Goal: Communication & Community: Answer question/provide support

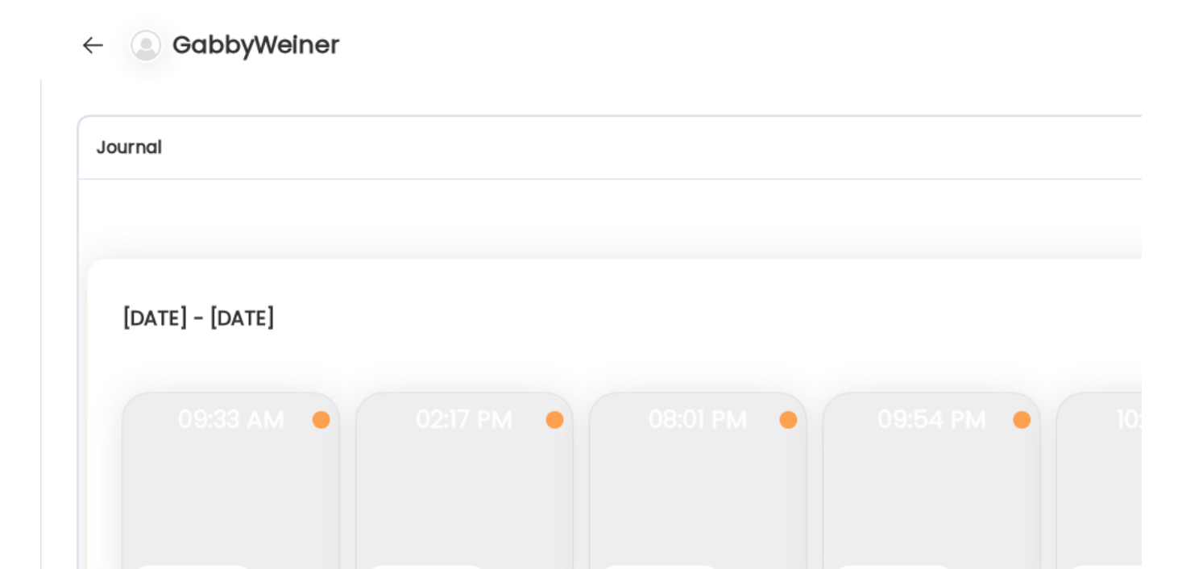
scroll to position [6990, 0]
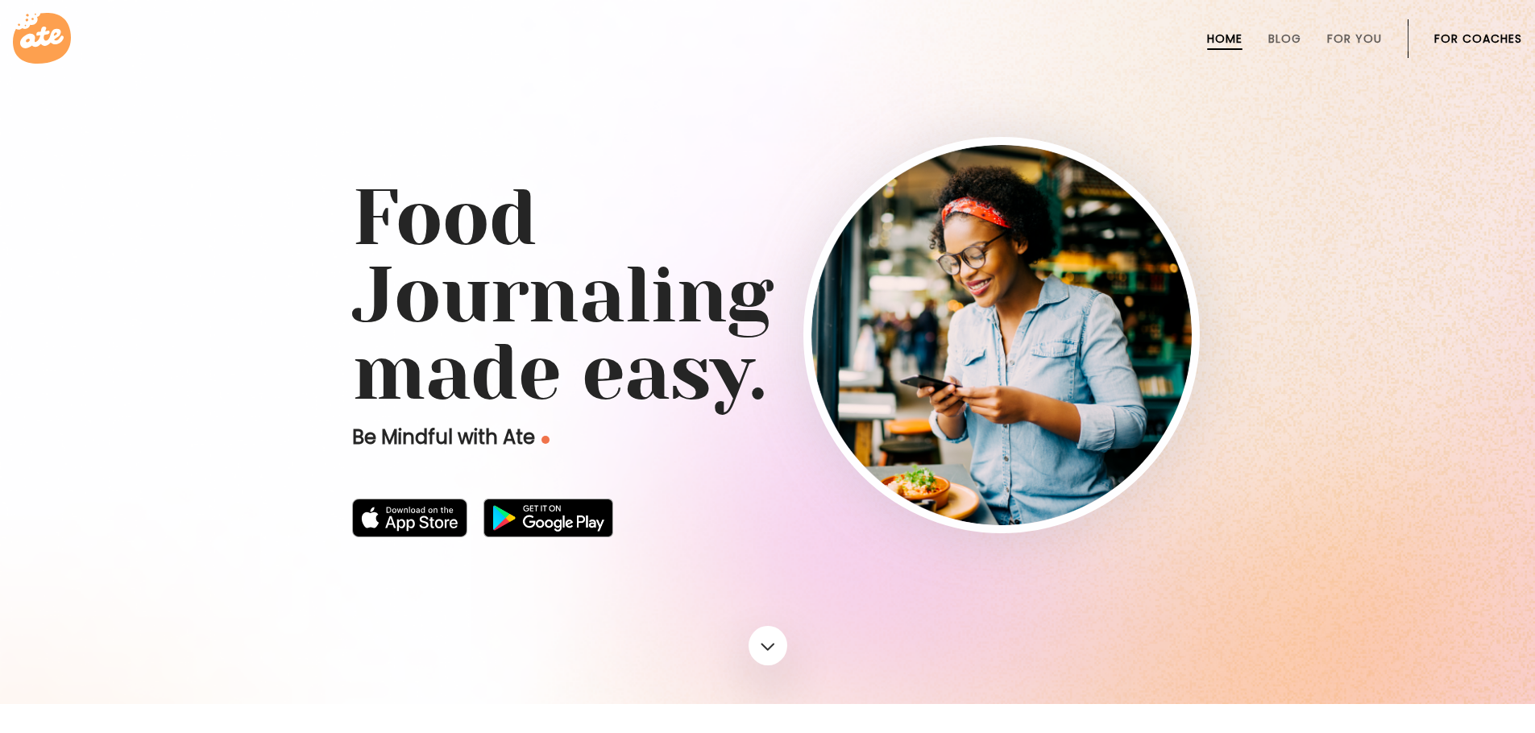
click at [1488, 28] on li "For Coaches" at bounding box center [1478, 38] width 88 height 39
click at [1491, 40] on link "For Coaches" at bounding box center [1478, 38] width 88 height 13
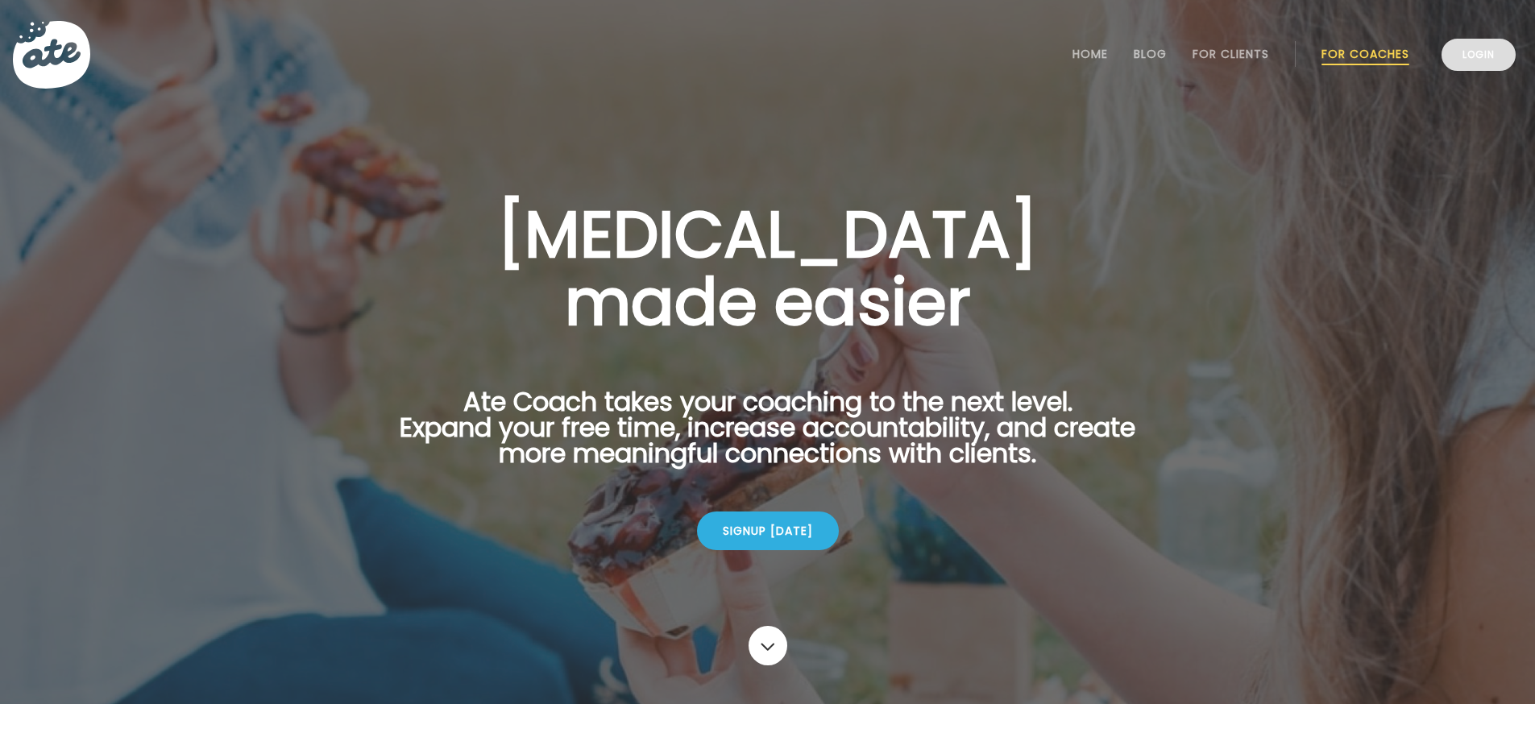
click at [1446, 54] on link "Login" at bounding box center [1478, 55] width 74 height 32
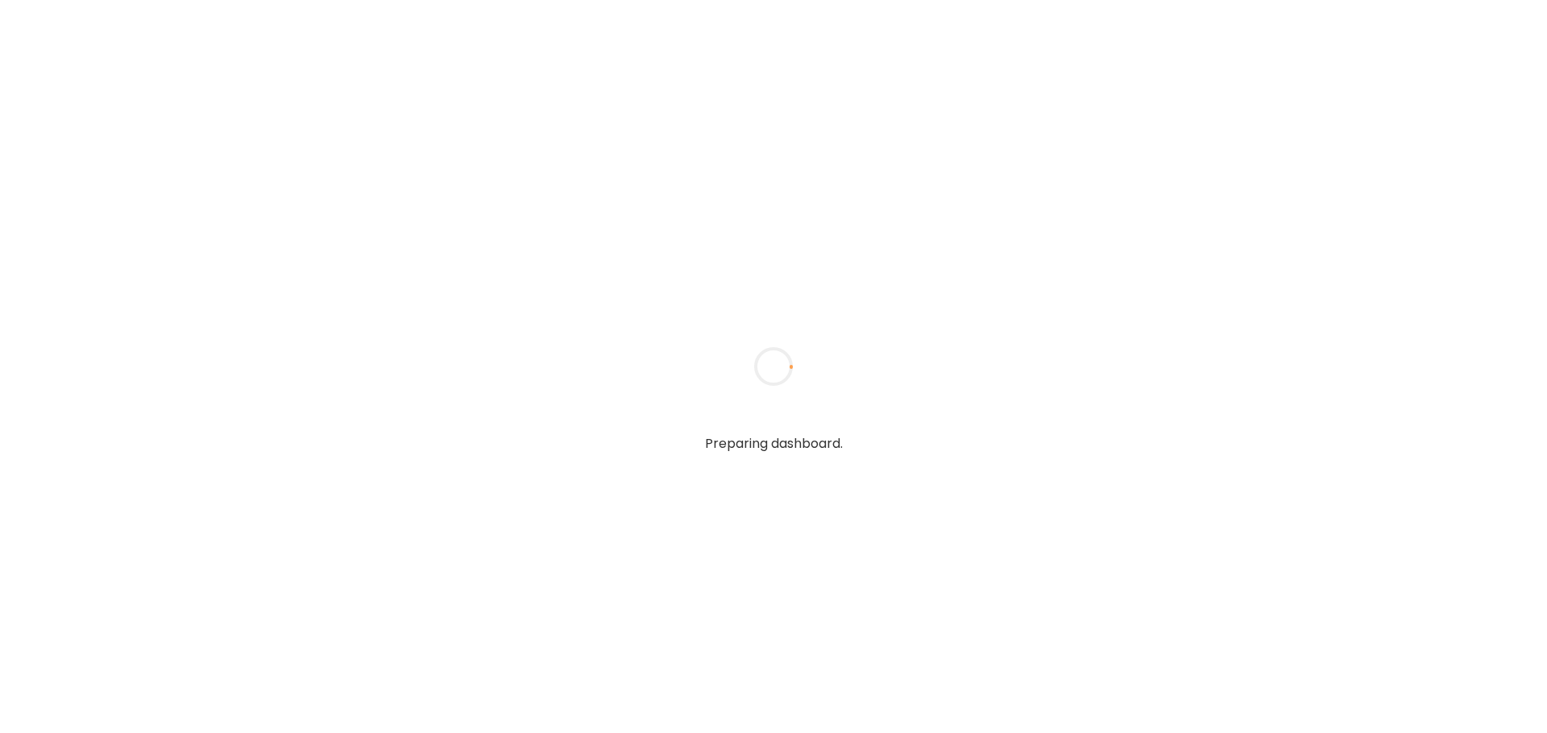
type input "**********"
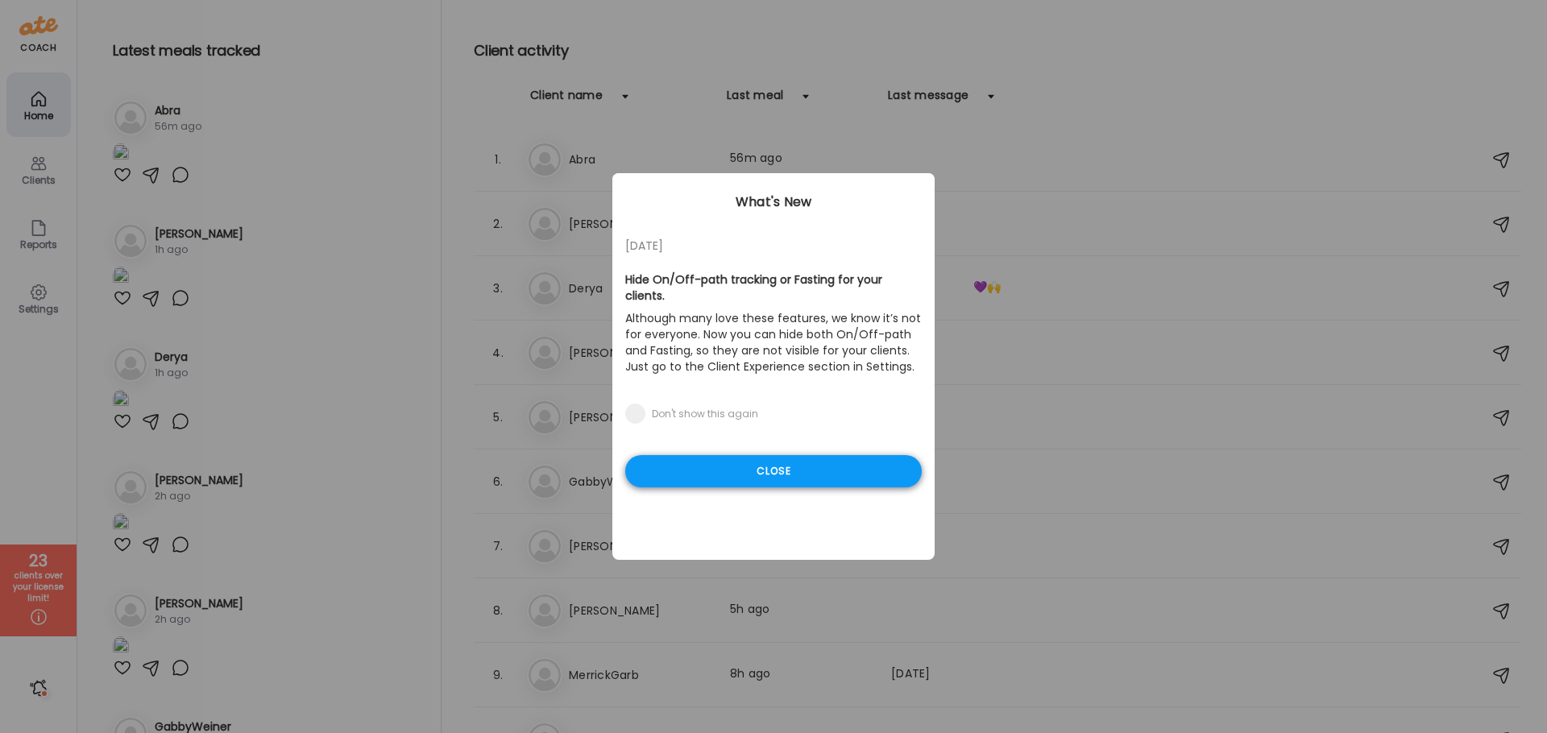
click at [794, 464] on div "Close" at bounding box center [773, 471] width 296 height 32
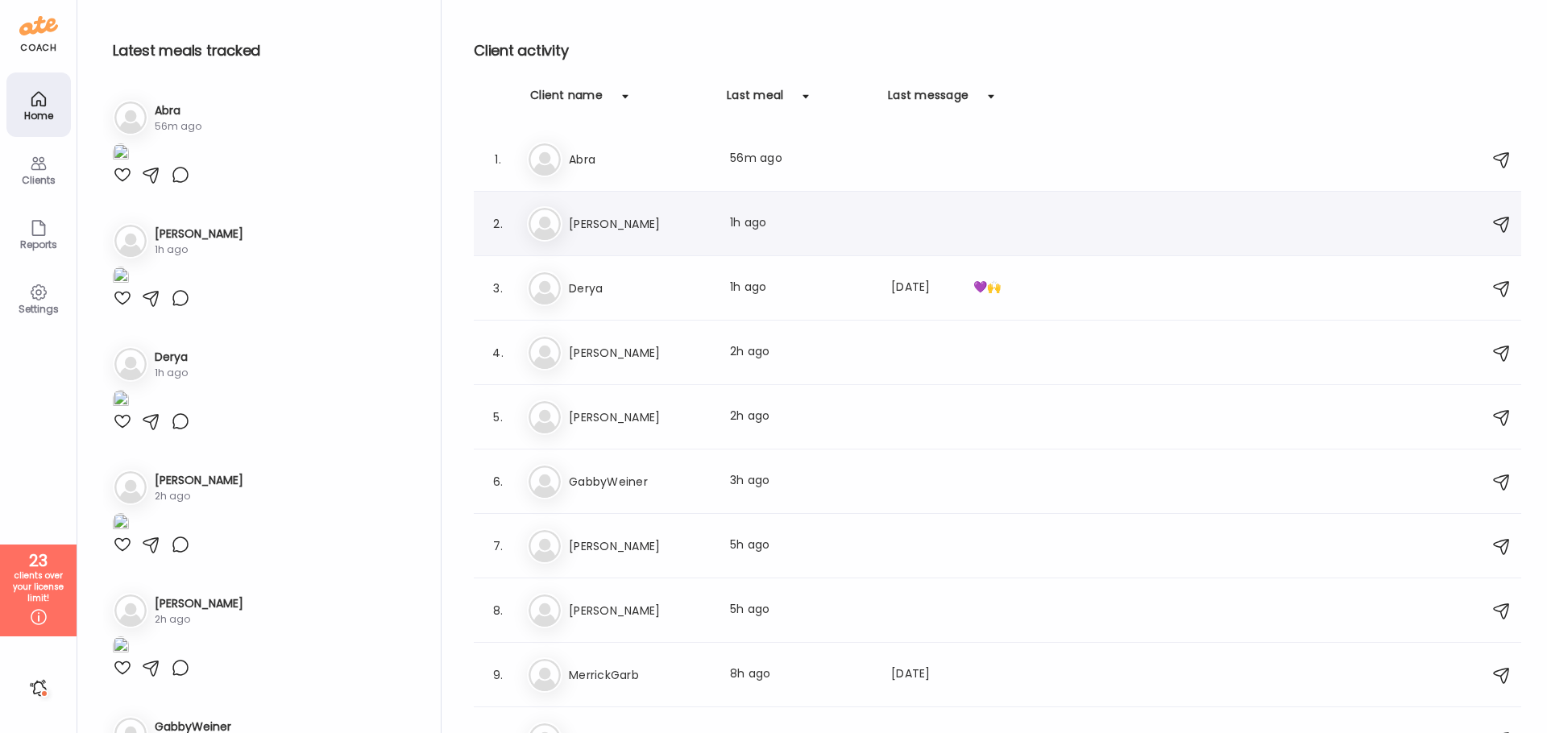
click at [650, 248] on div "2. Em Emily Callison Last meal: 1h ago" at bounding box center [997, 224] width 1047 height 64
click at [622, 230] on h3 "Emily Callison" at bounding box center [640, 223] width 142 height 19
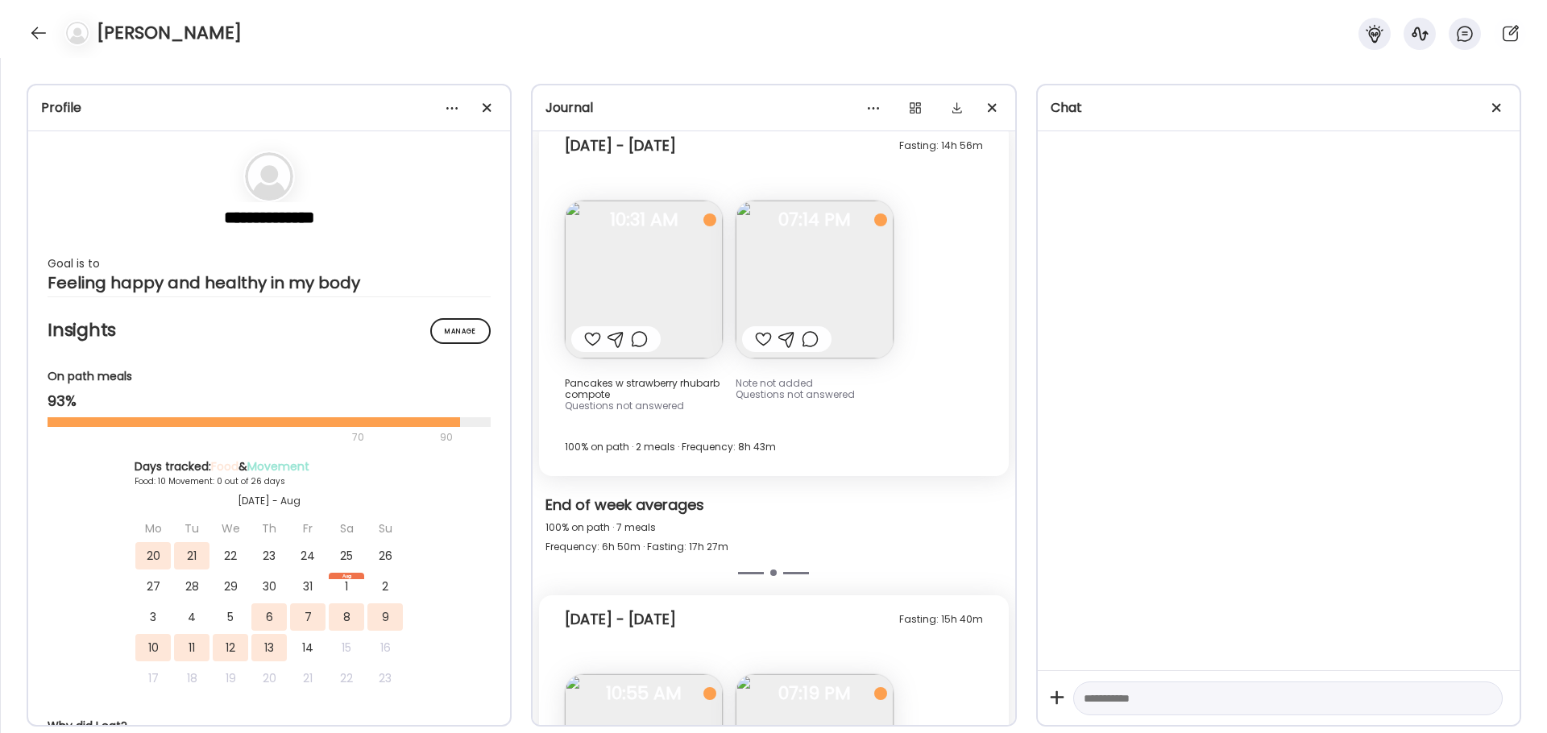
scroll to position [9783, 0]
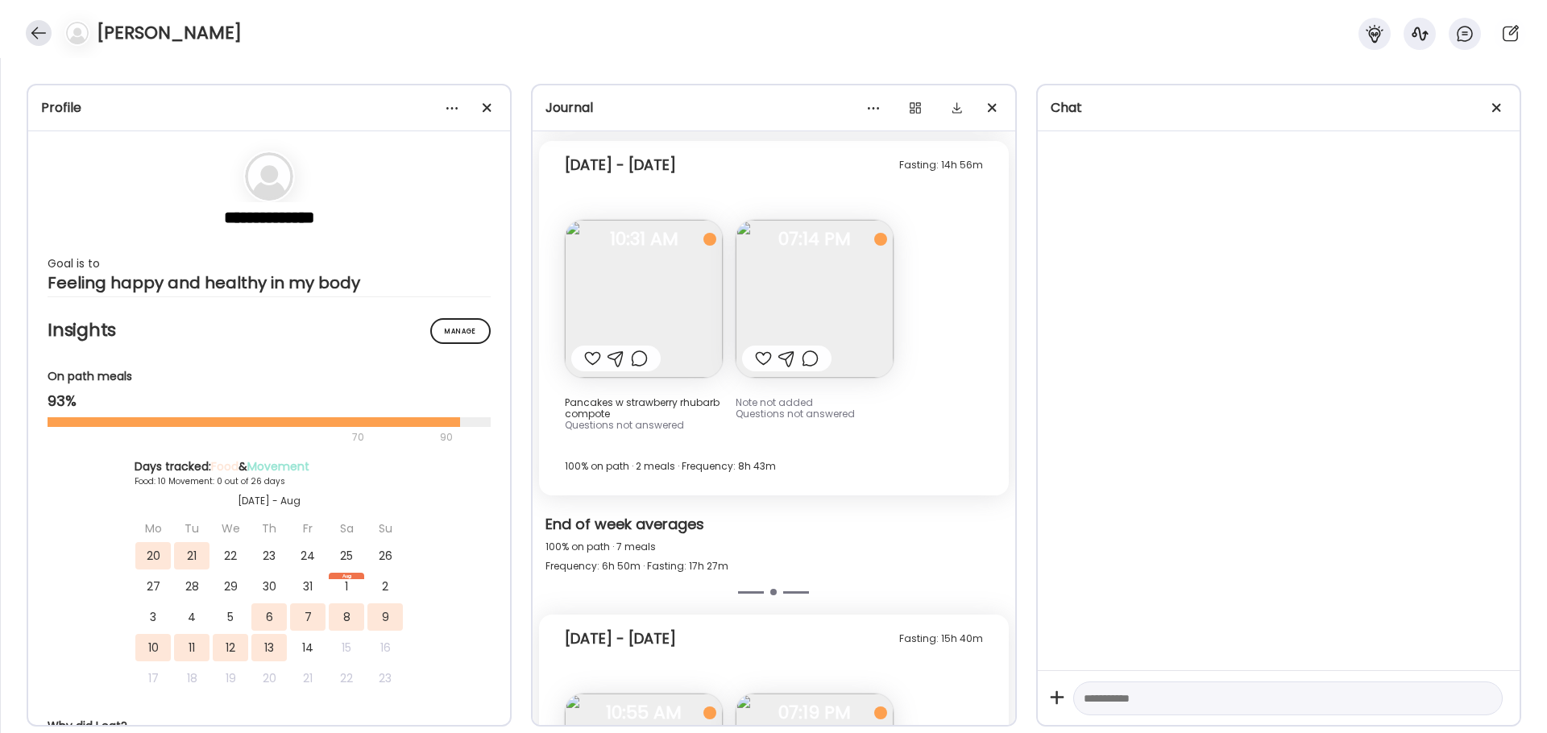
click at [43, 34] on div at bounding box center [39, 33] width 26 height 26
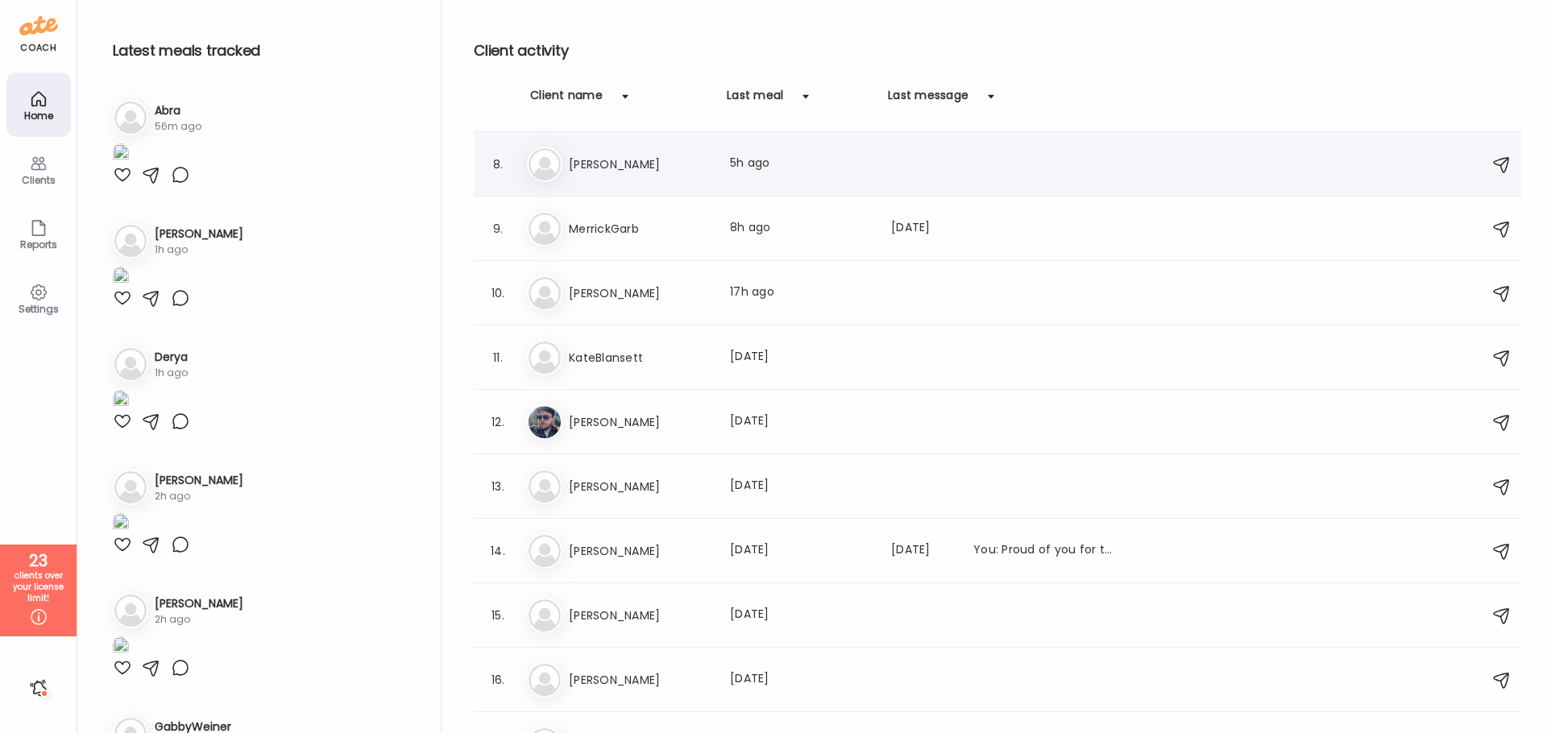
scroll to position [469, 0]
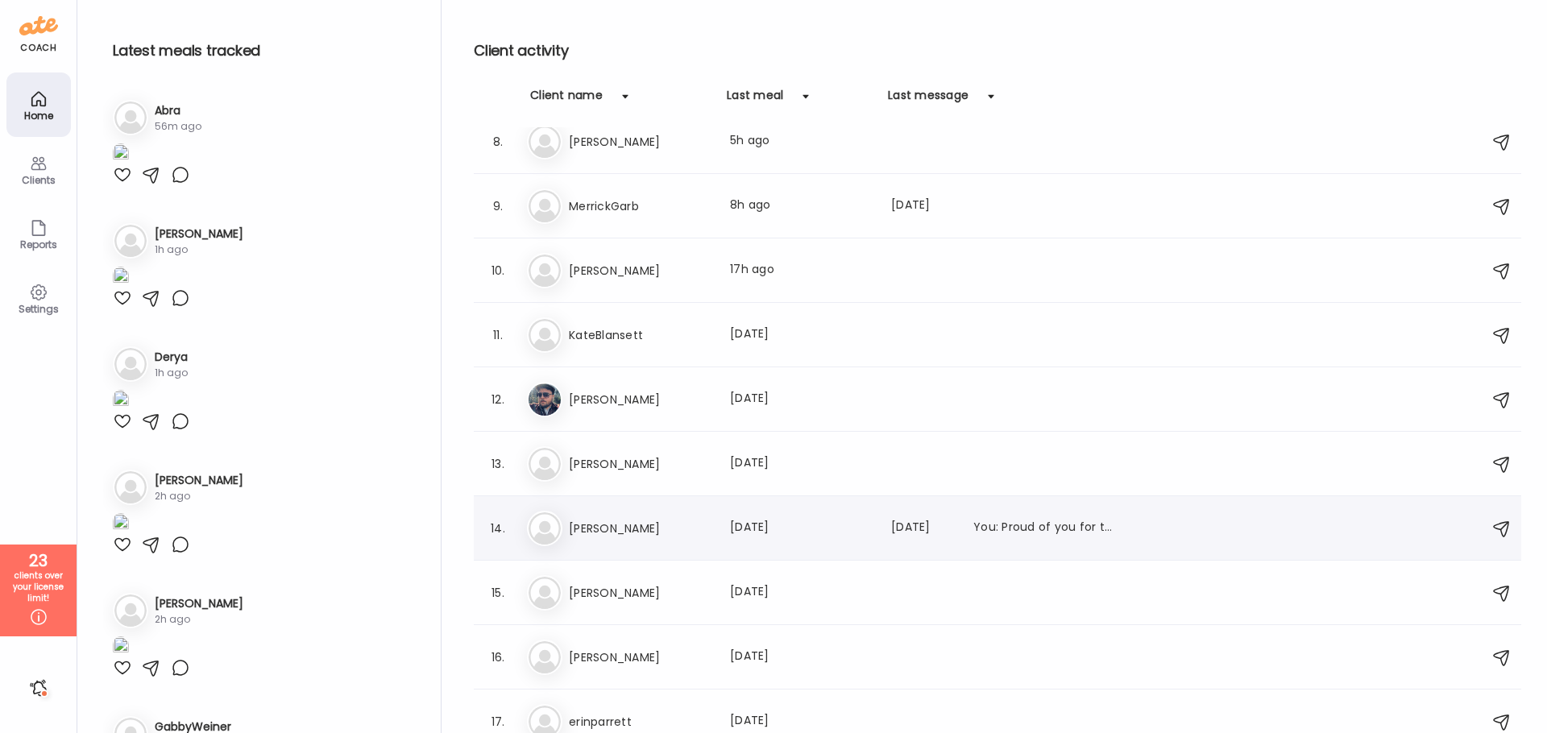
click at [665, 548] on div "14. Al AlecStein Last meal: 6d ago Last message: 70d ago You: Proud of you for …" at bounding box center [997, 528] width 1047 height 64
click at [657, 533] on h3 "[PERSON_NAME]" at bounding box center [640, 528] width 142 height 19
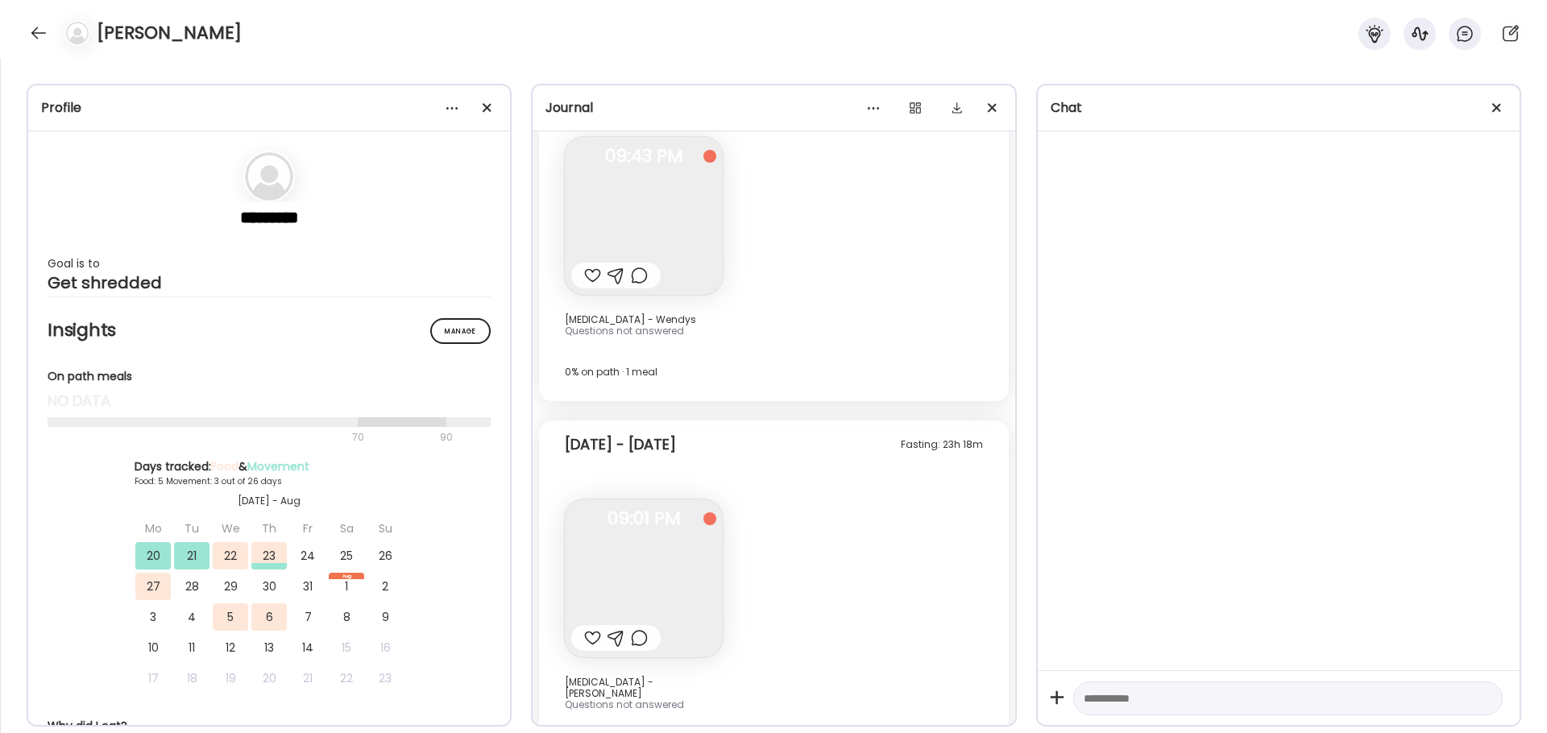
scroll to position [8113, 0]
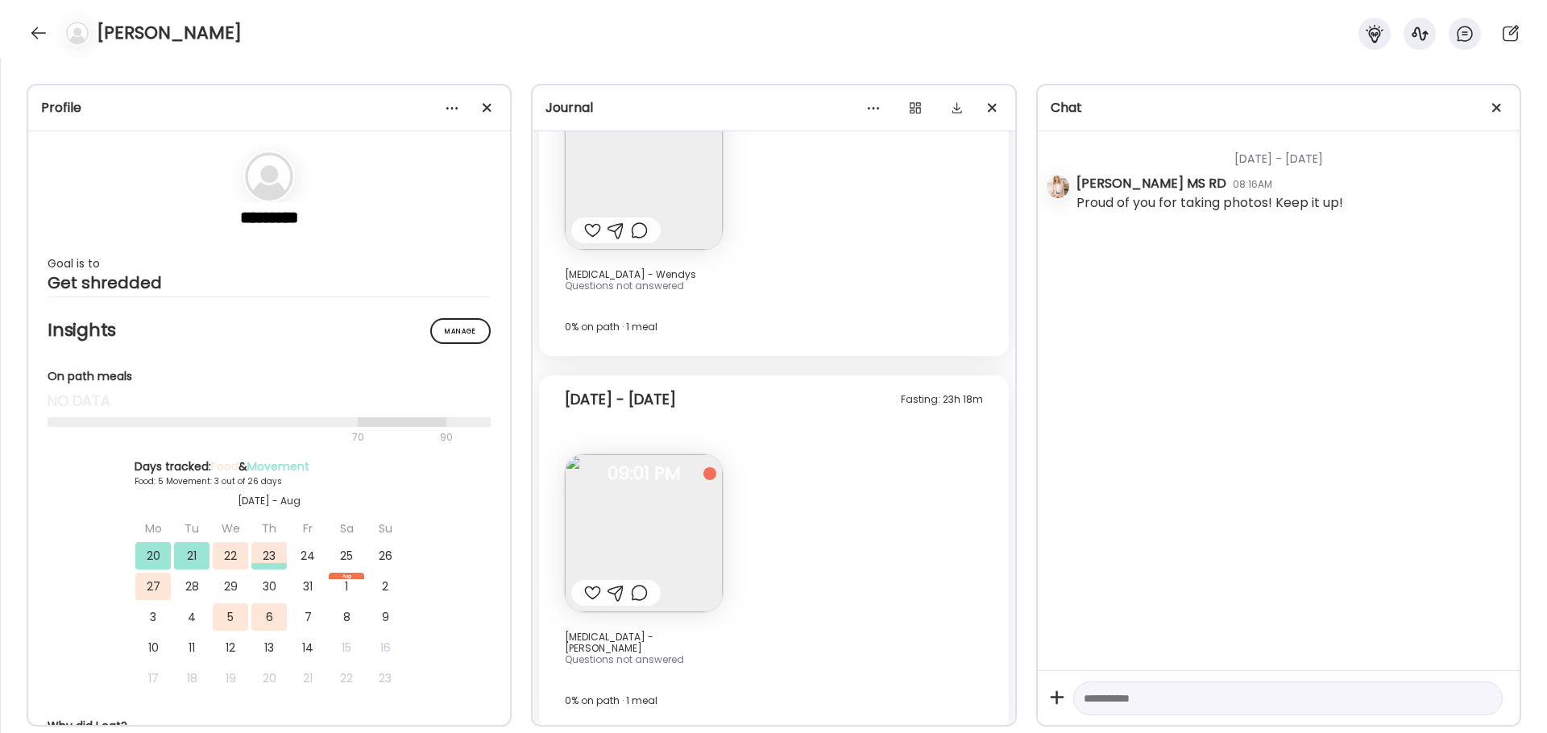
click at [692, 499] on img at bounding box center [644, 533] width 158 height 158
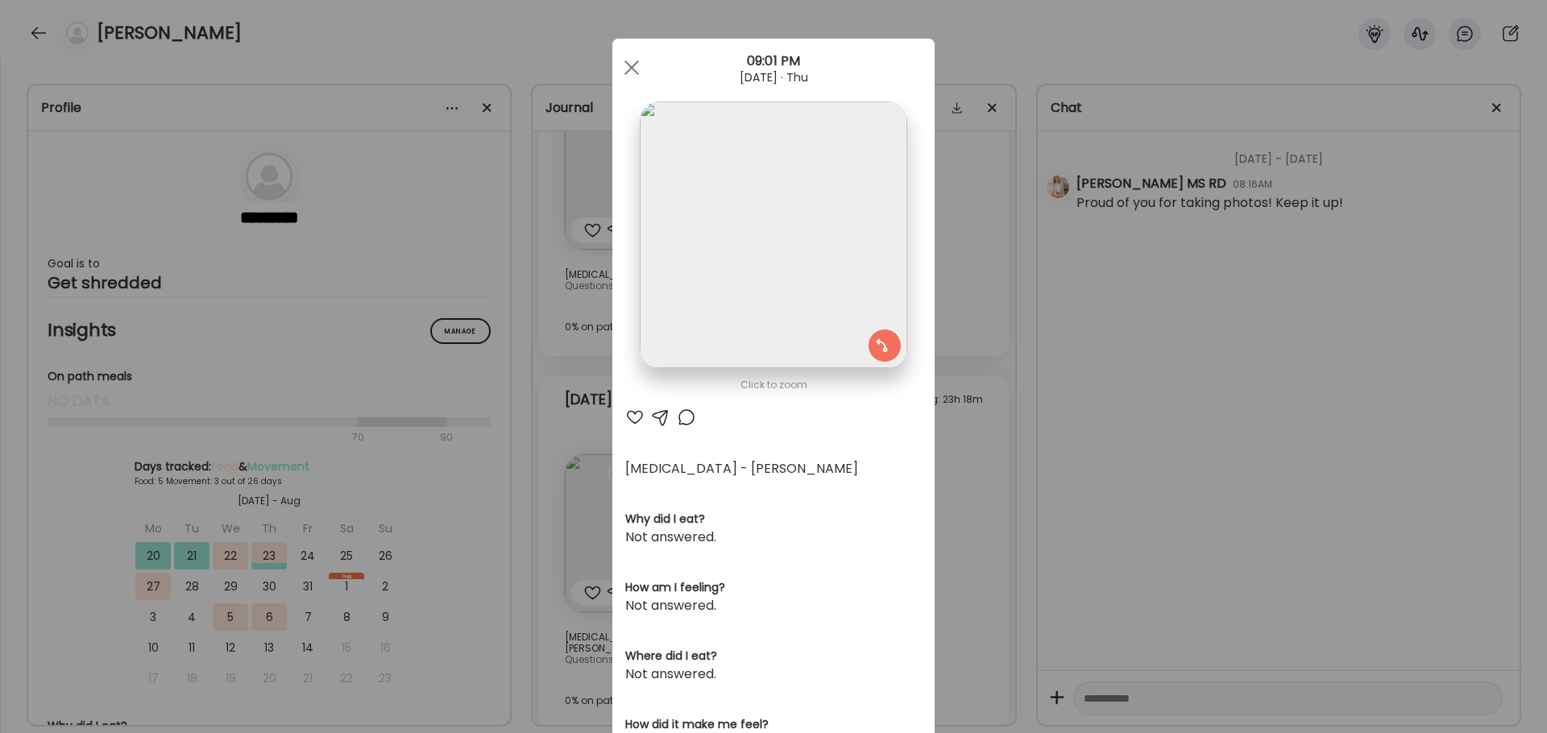
click at [971, 533] on div "Ate Coach Dashboard Wahoo! It’s official Take a moment to set up your Coach Pro…" at bounding box center [773, 366] width 1547 height 733
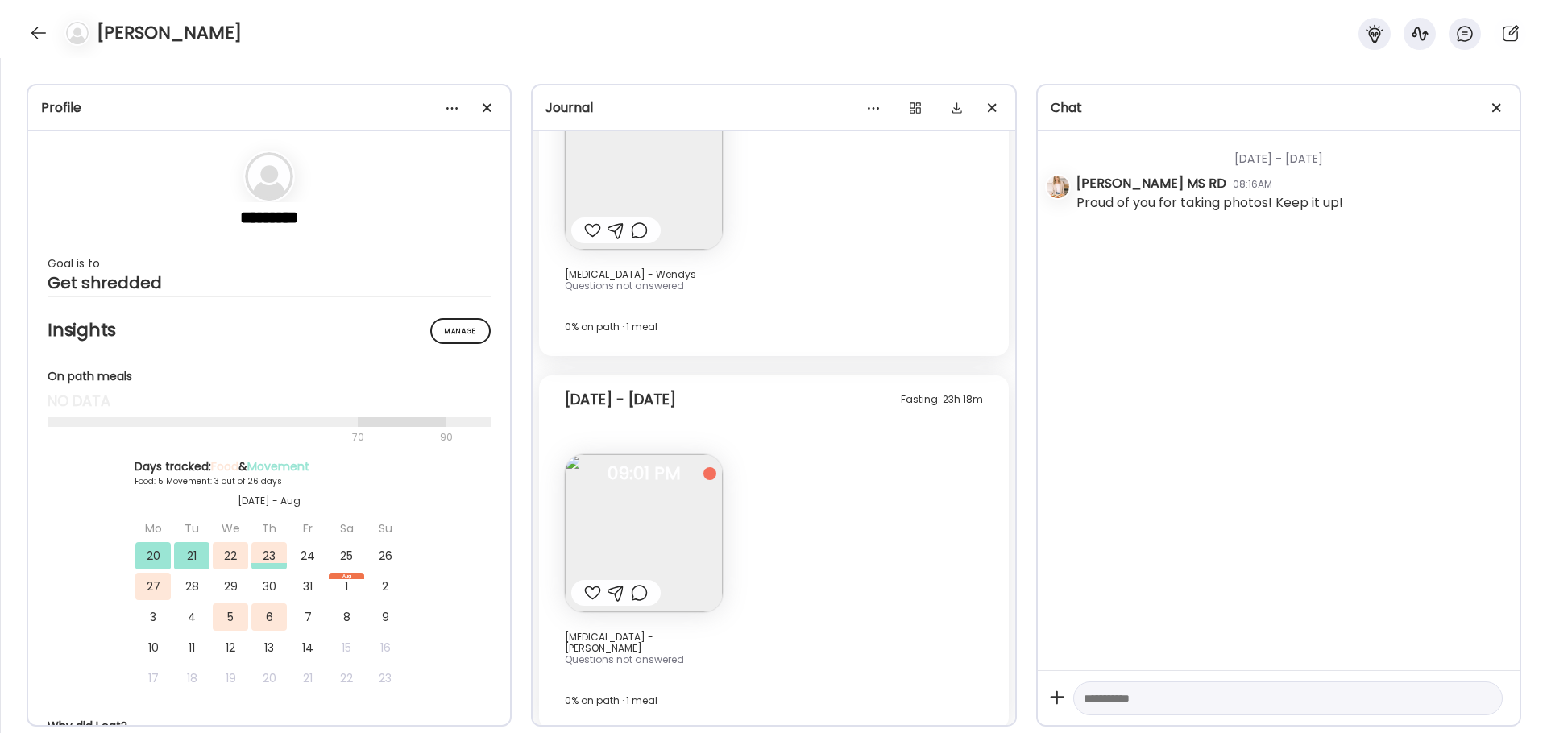
click at [34, 35] on div at bounding box center [39, 33] width 26 height 26
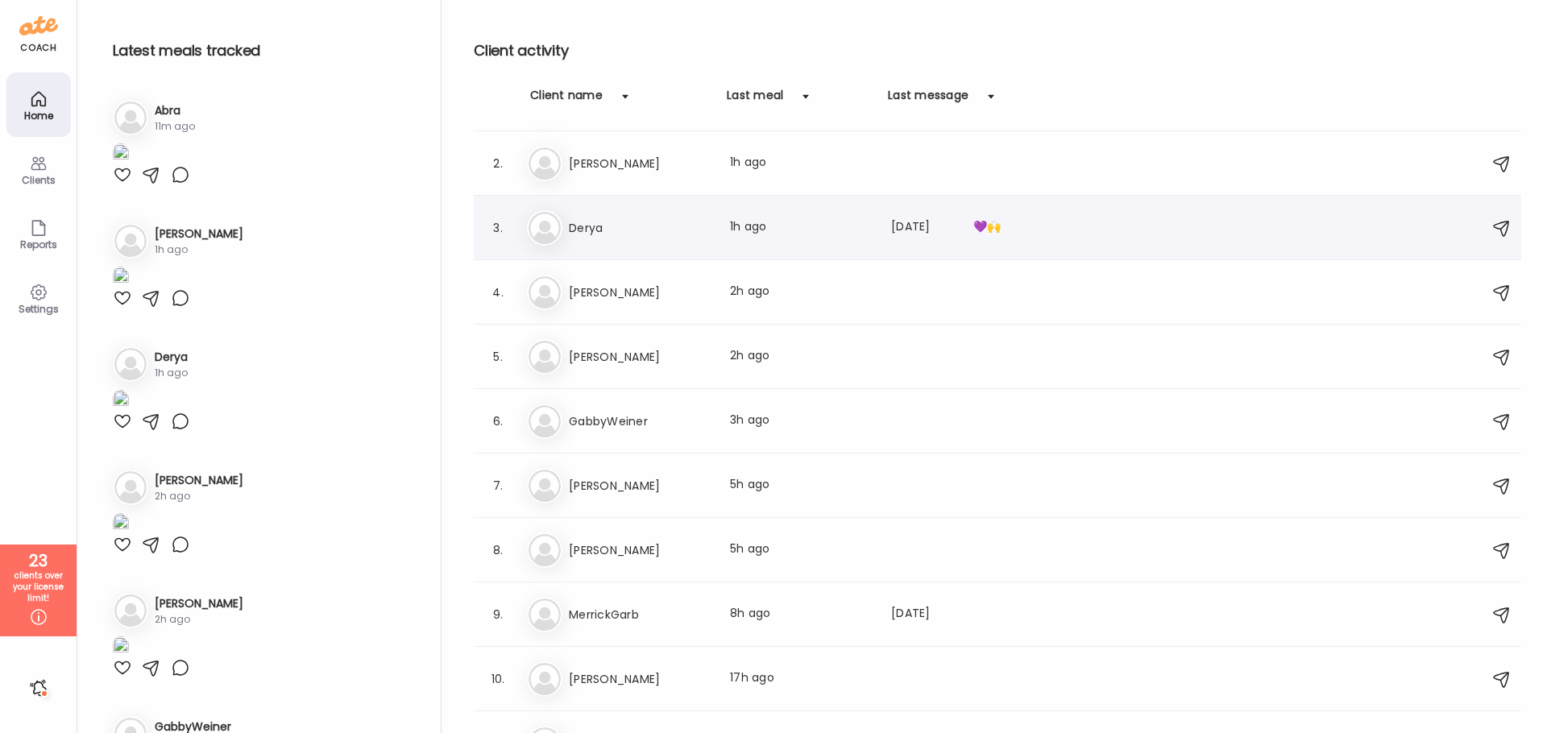
scroll to position [93, 0]
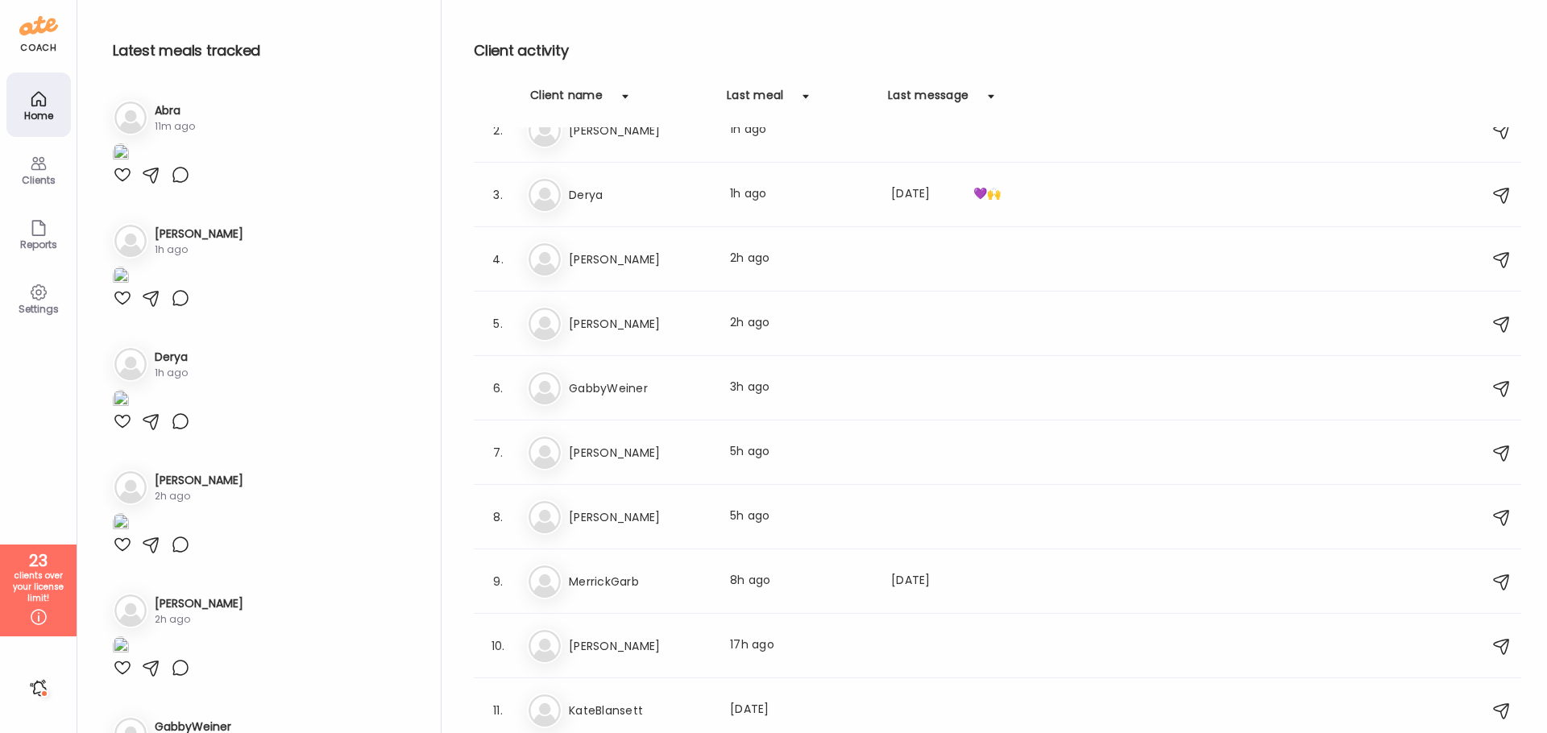
click at [636, 382] on h3 "GabbyWeiner" at bounding box center [640, 388] width 142 height 19
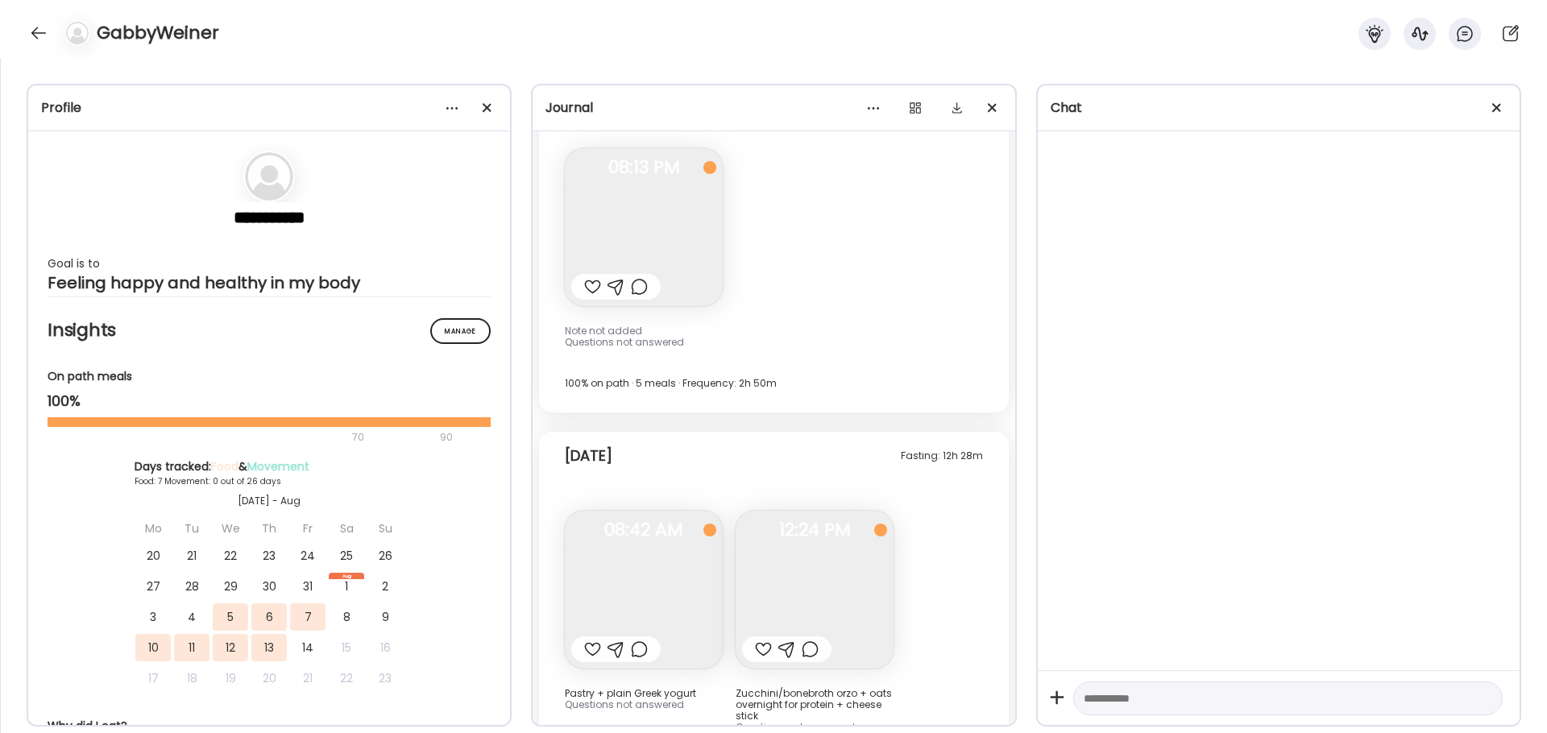
scroll to position [9304, 0]
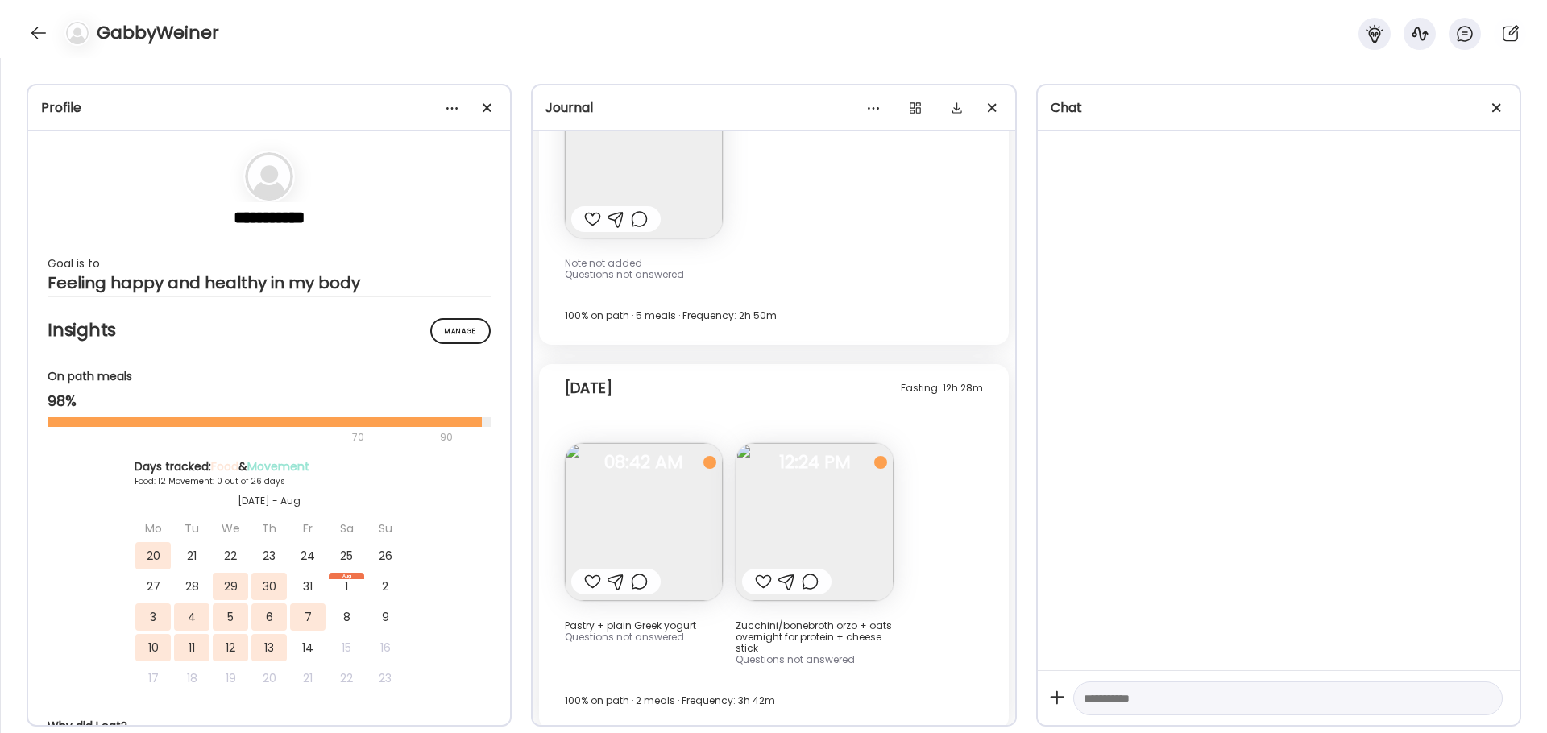
click at [55, 35] on div at bounding box center [74, 33] width 45 height 26
click at [39, 35] on div at bounding box center [39, 33] width 26 height 26
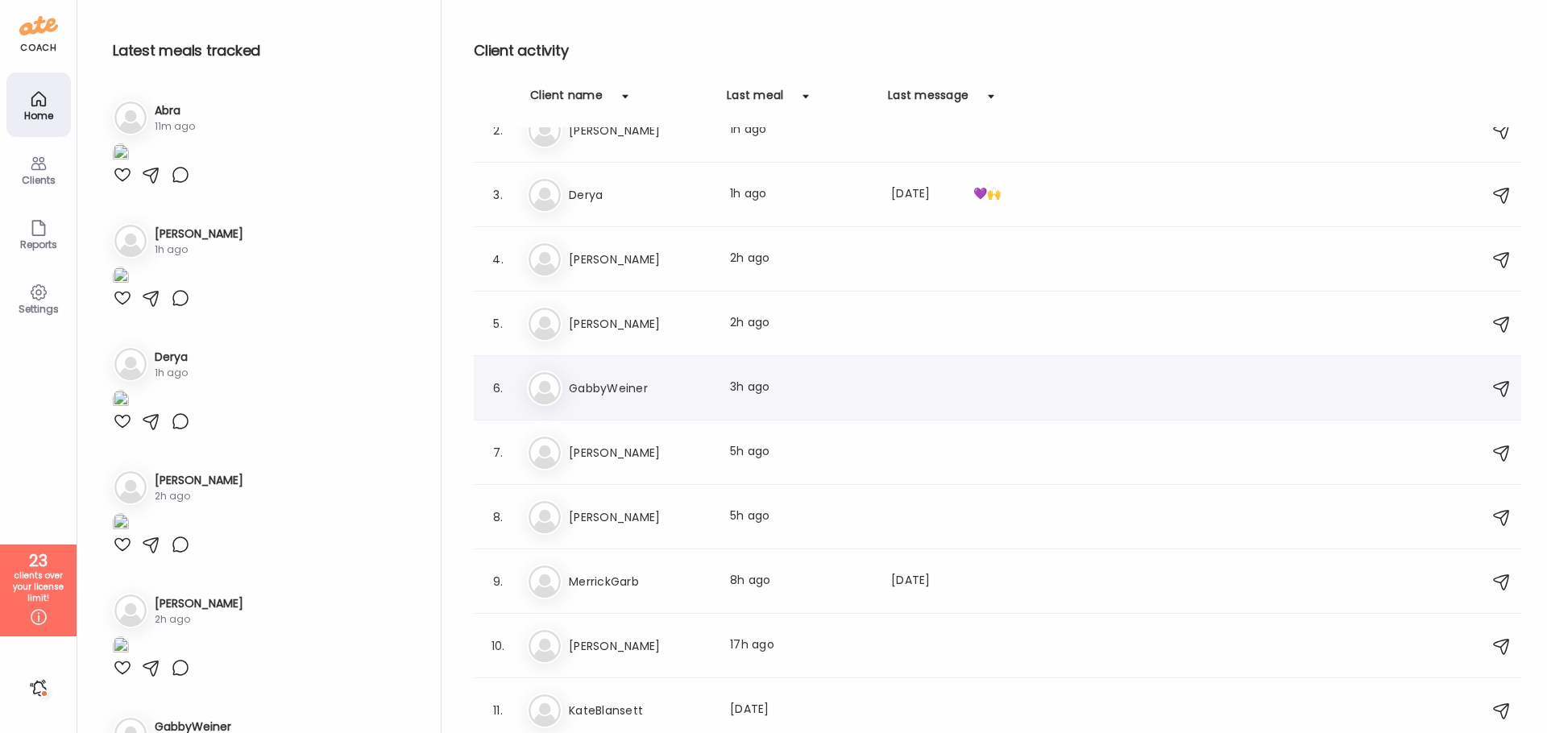
click at [672, 406] on div "6. Ga GabbyWeiner Last meal: 3h ago" at bounding box center [997, 388] width 1047 height 64
click at [653, 400] on div "Ga GabbyWeiner Last meal: 3h ago" at bounding box center [1000, 388] width 946 height 35
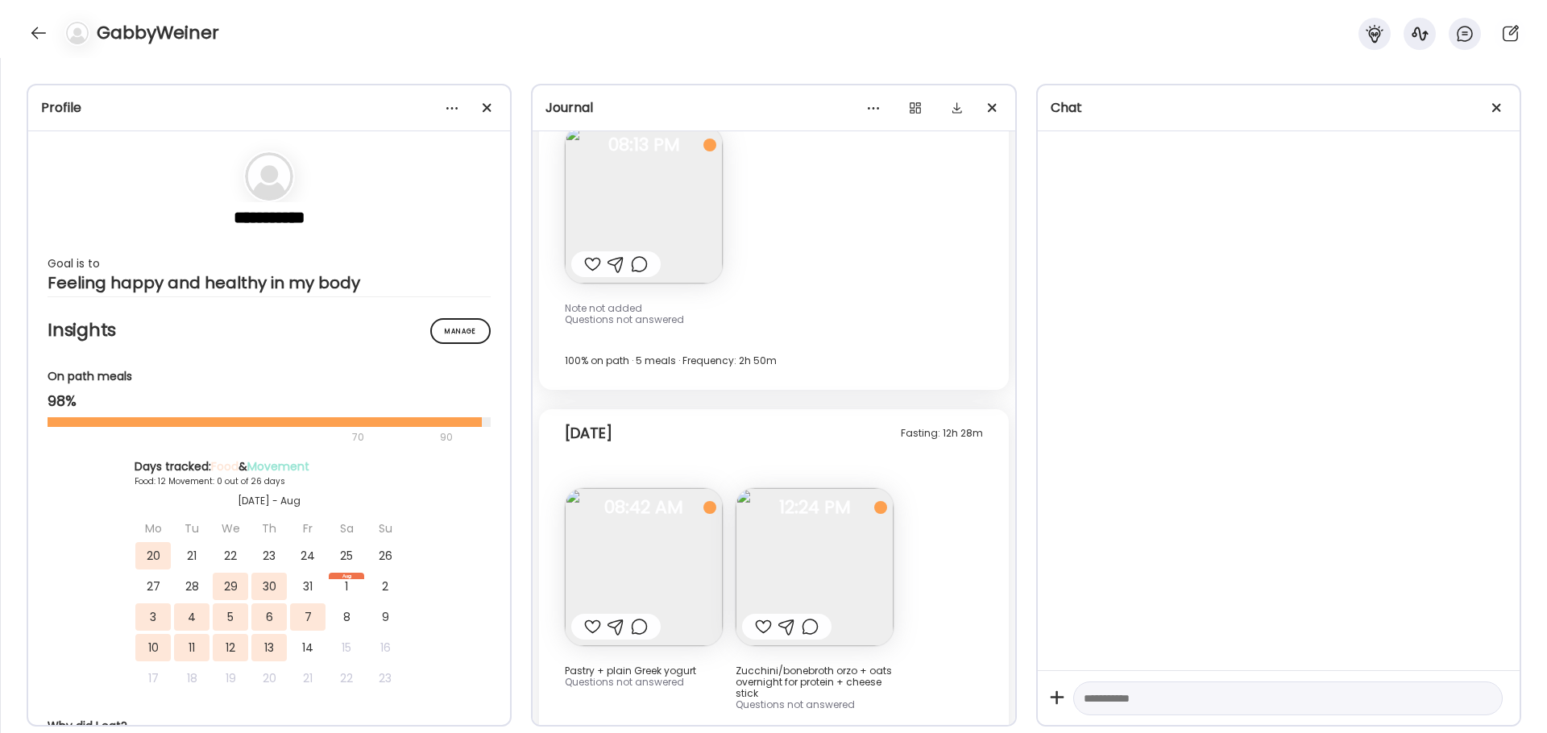
scroll to position [9283, 0]
